Goal: Information Seeking & Learning: Learn about a topic

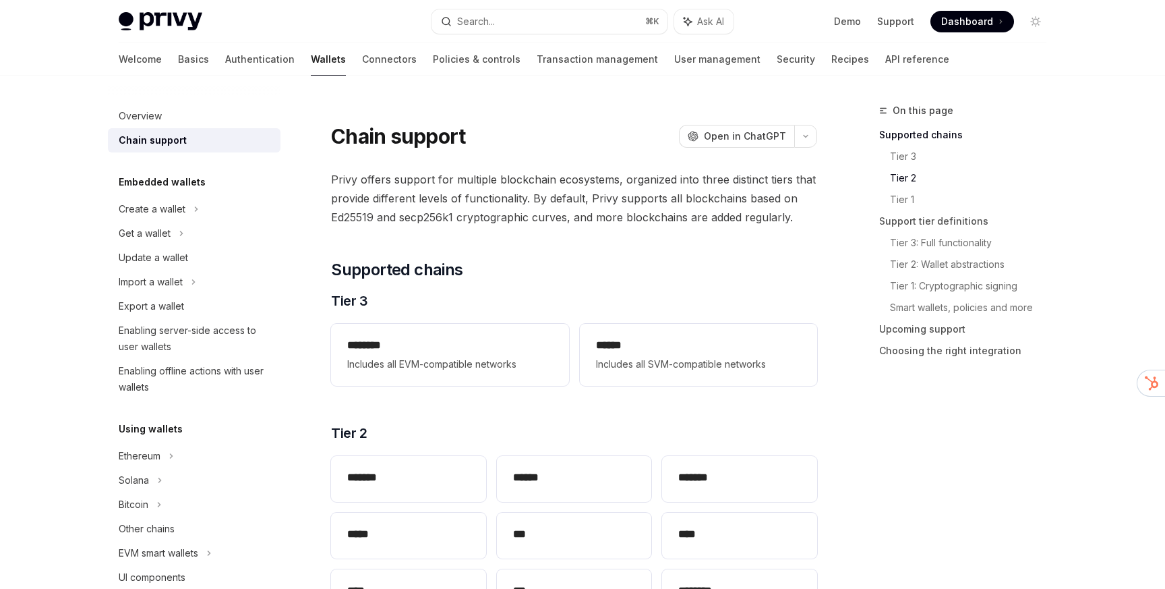
scroll to position [328, 0]
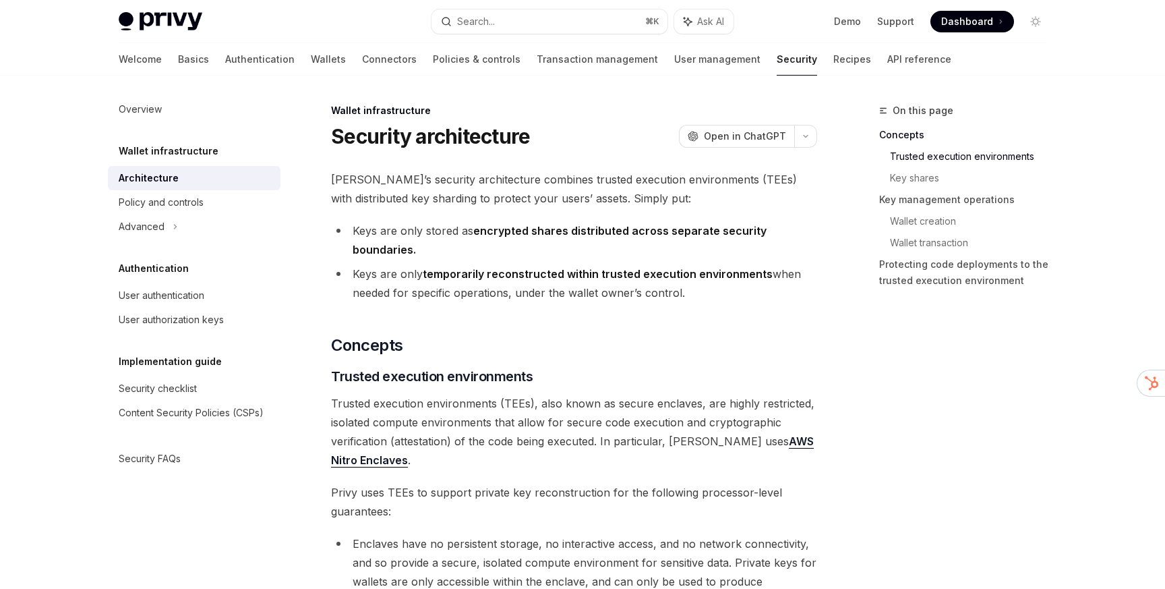
scroll to position [305, 0]
